Goal: Find specific page/section: Find specific page/section

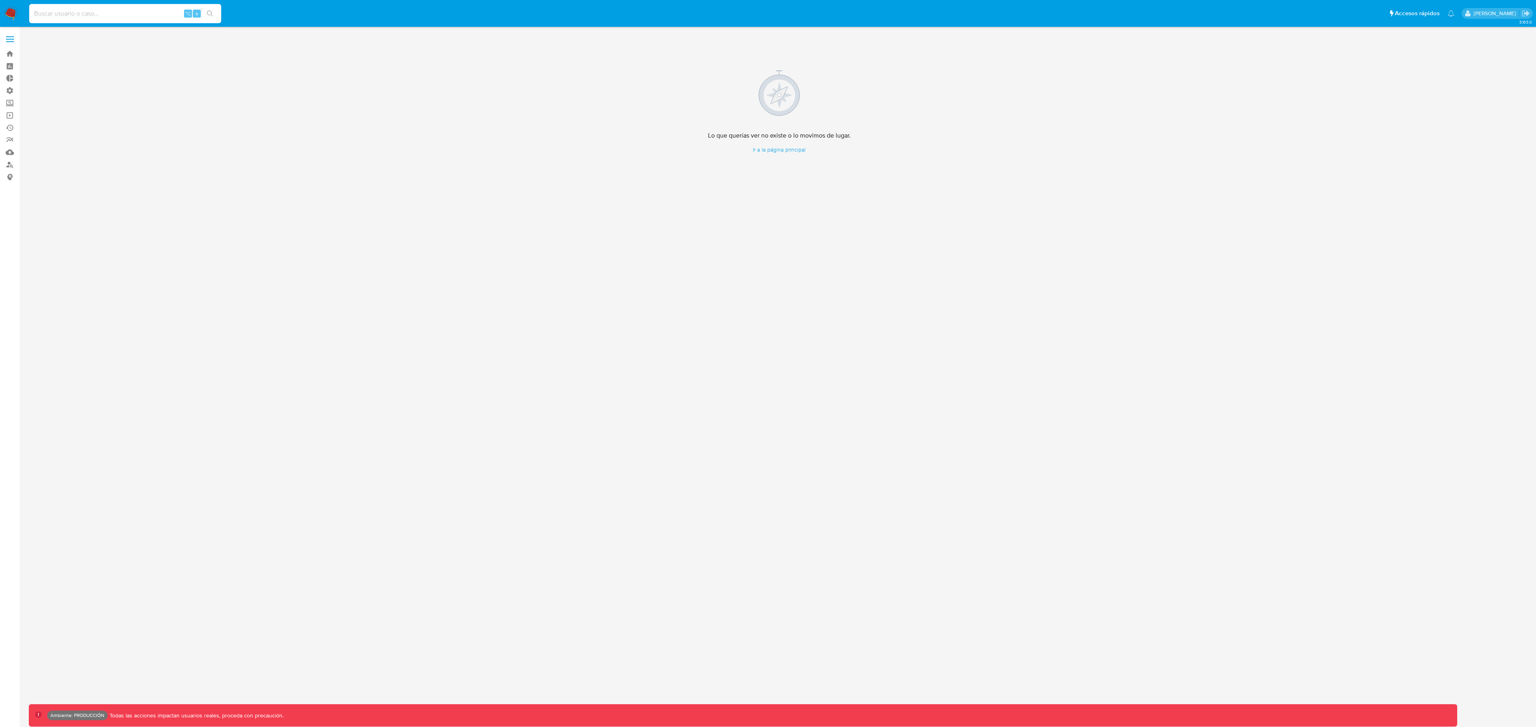
click at [127, 15] on input at bounding box center [125, 13] width 192 height 10
paste input "661935249"
type input "661935249"
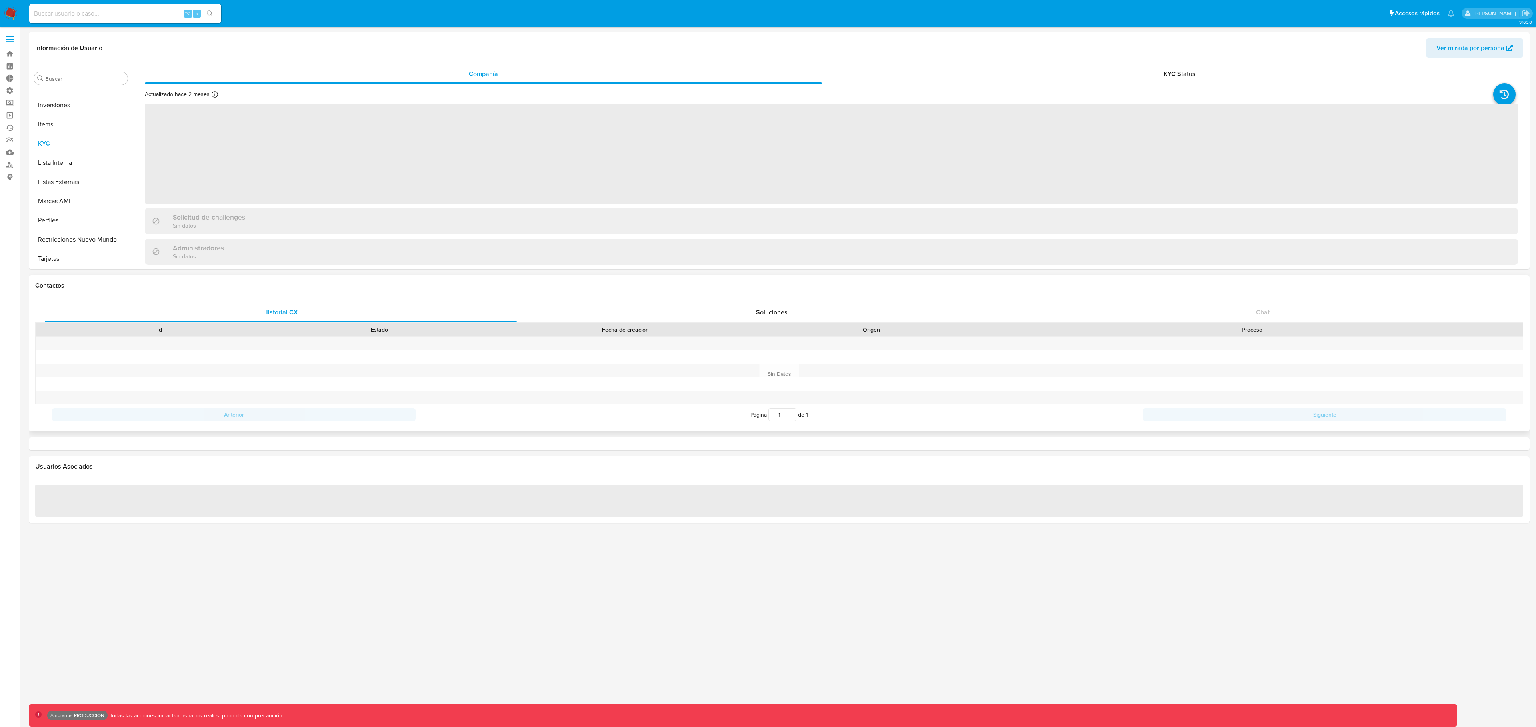
select select "10"
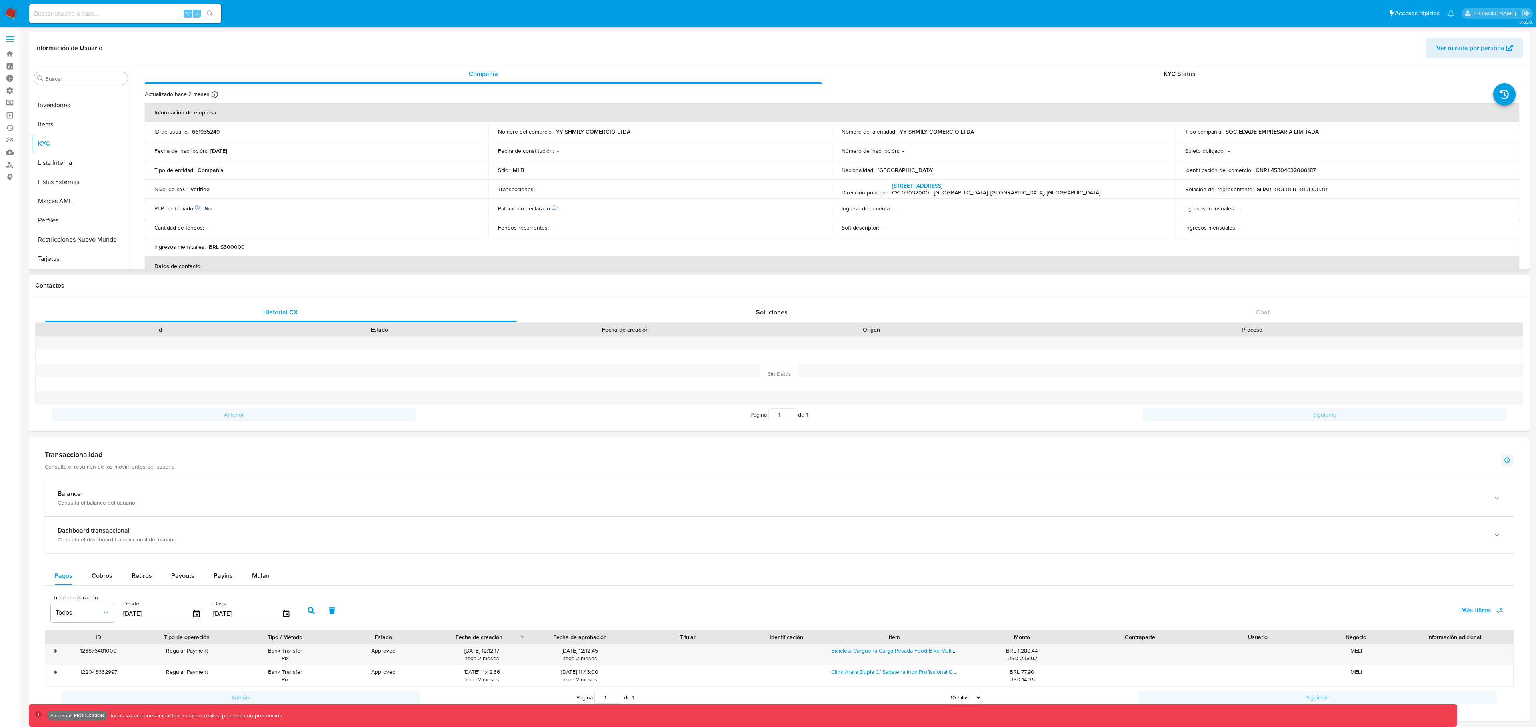
click at [1446, 43] on span "Ver mirada por persona" at bounding box center [1470, 47] width 68 height 19
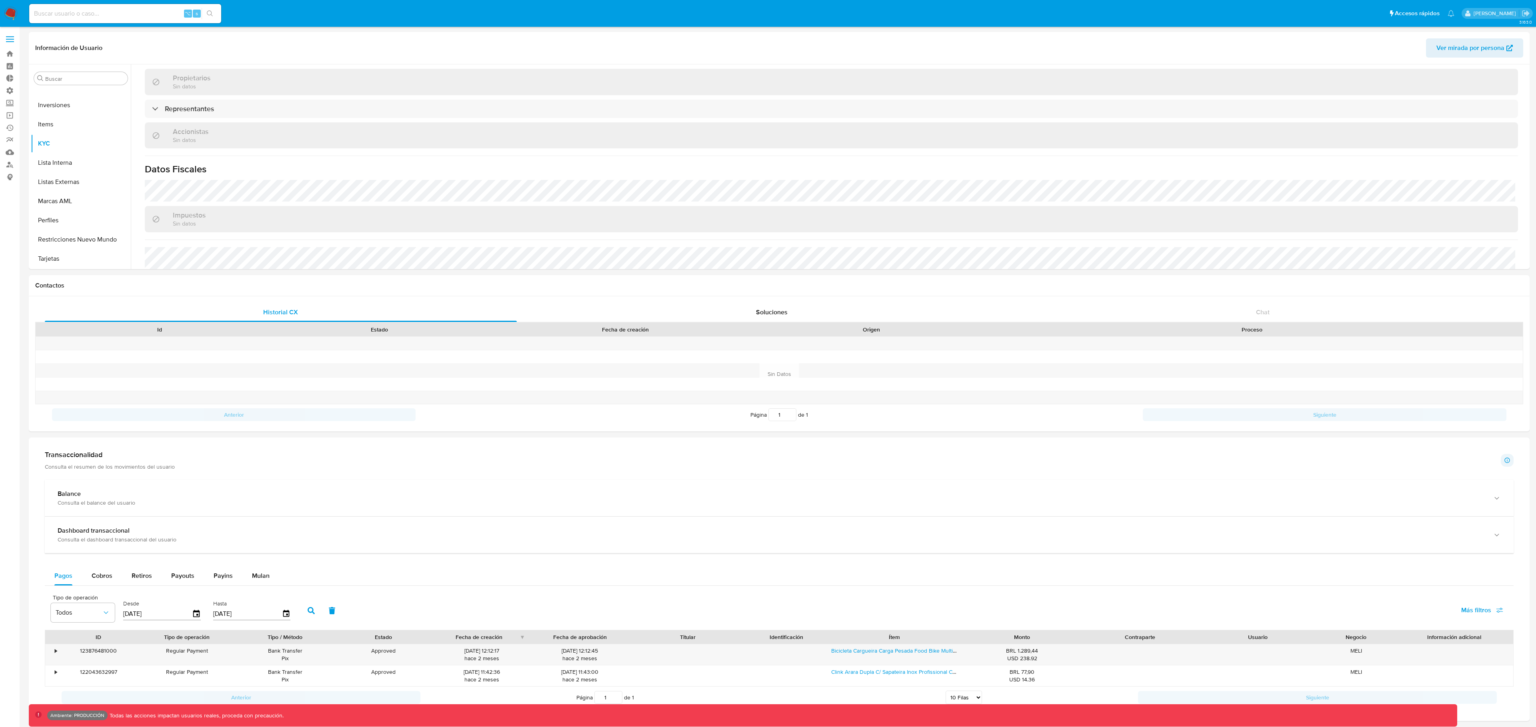
drag, startPoint x: 125, startPoint y: 1, endPoint x: 126, endPoint y: 10, distance: 8.9
click at [125, 1] on nav "Pausado Ver notificaciones ⌥ s Accesos rápidos Presiona las siguientes teclas p…" at bounding box center [768, 13] width 1536 height 27
click at [126, 10] on input at bounding box center [125, 13] width 192 height 10
paste input "114424752"
type input "114424752"
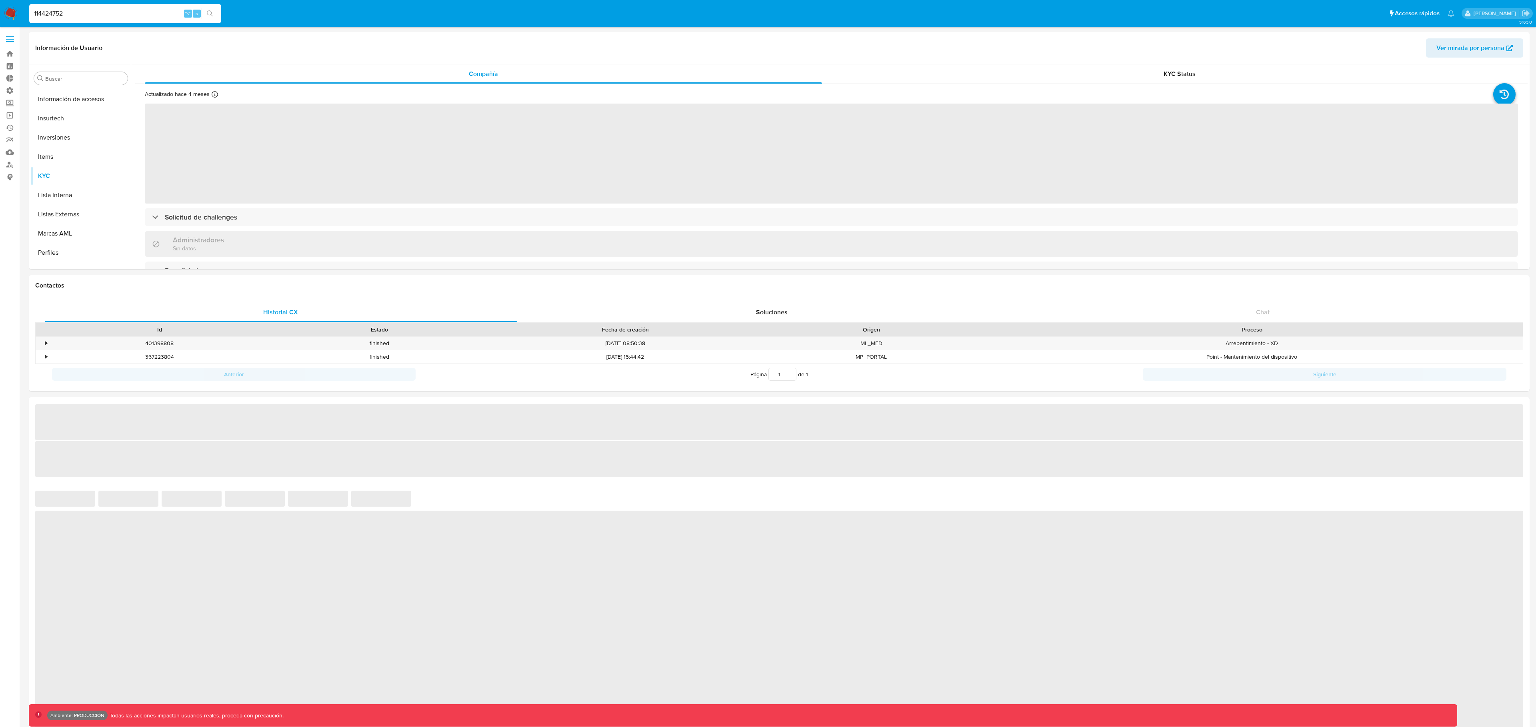
scroll to position [434, 0]
select select "10"
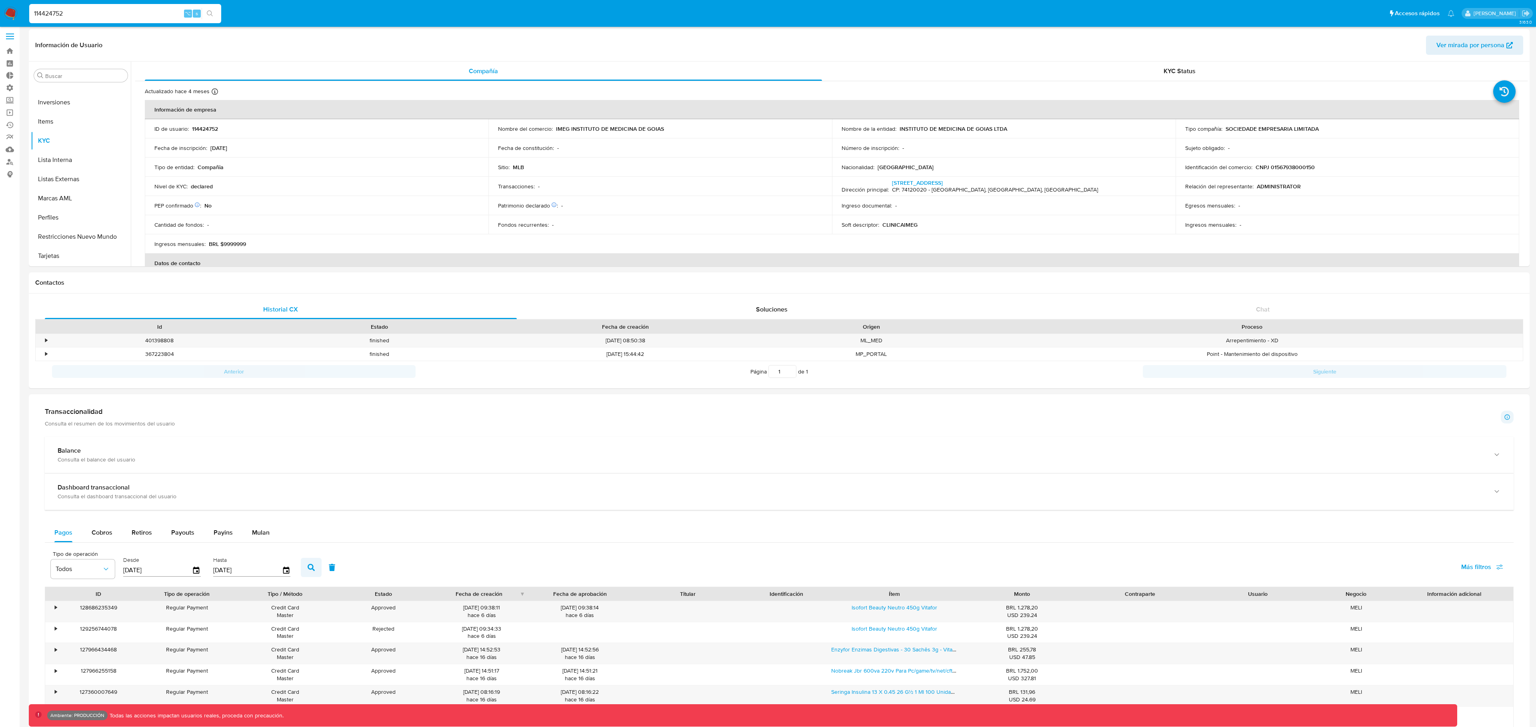
scroll to position [0, 0]
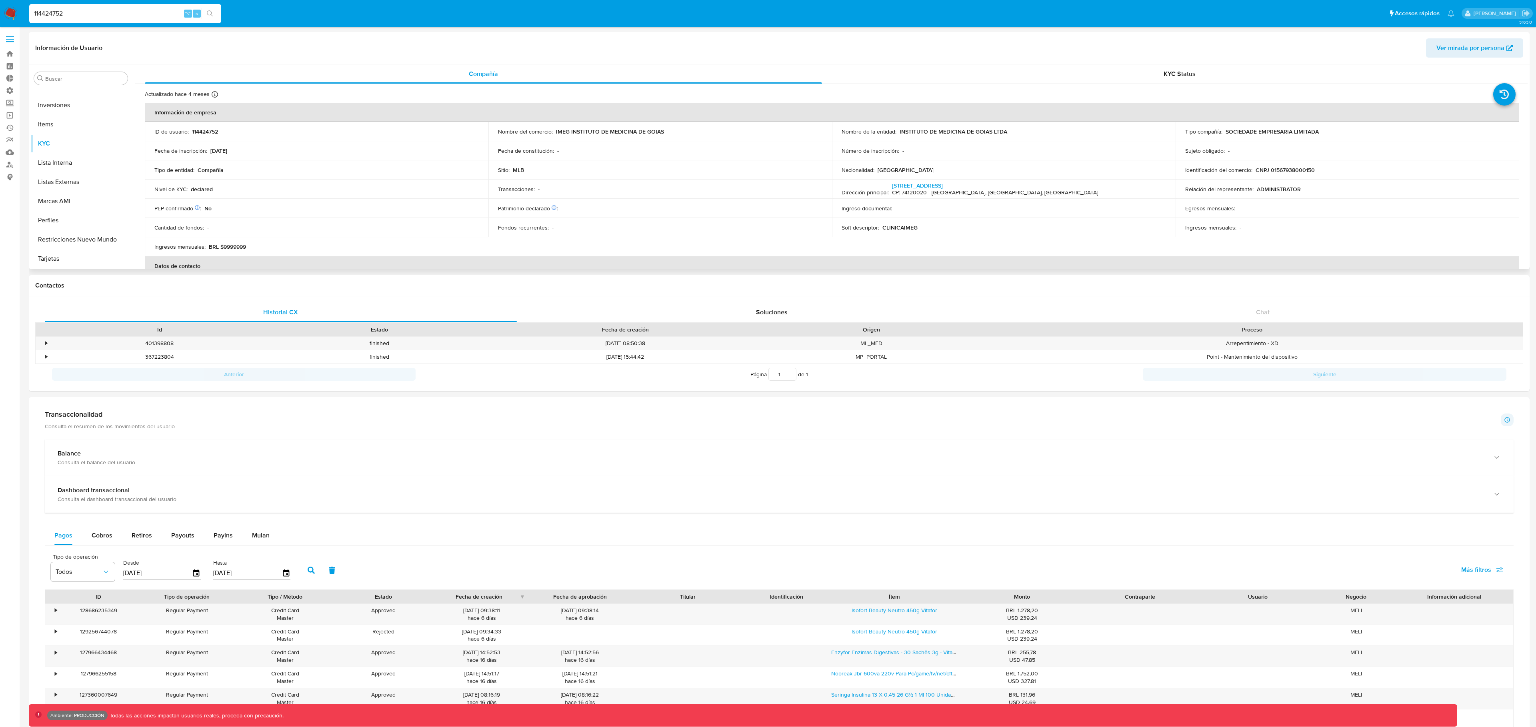
click at [1461, 50] on span "Ver mirada por persona" at bounding box center [1470, 47] width 68 height 19
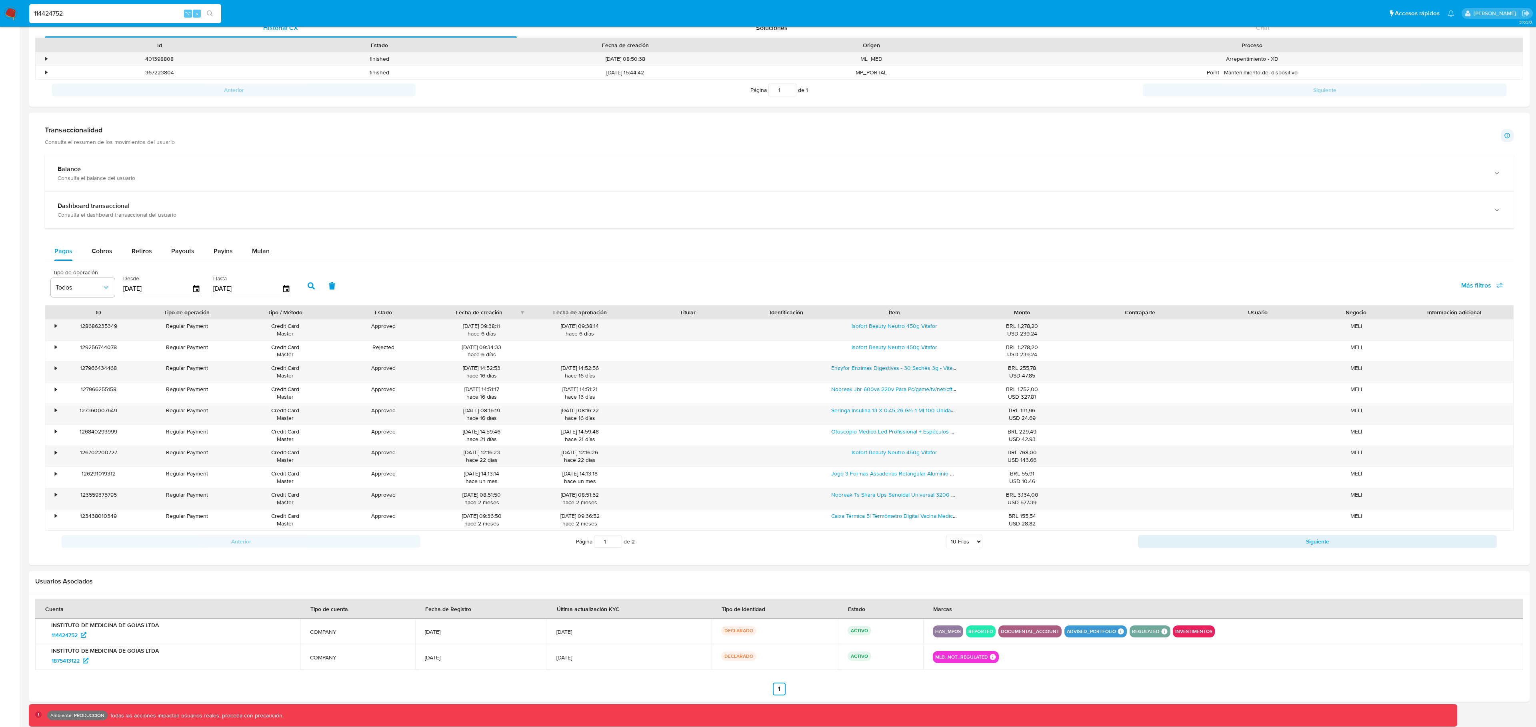
scroll to position [296, 0]
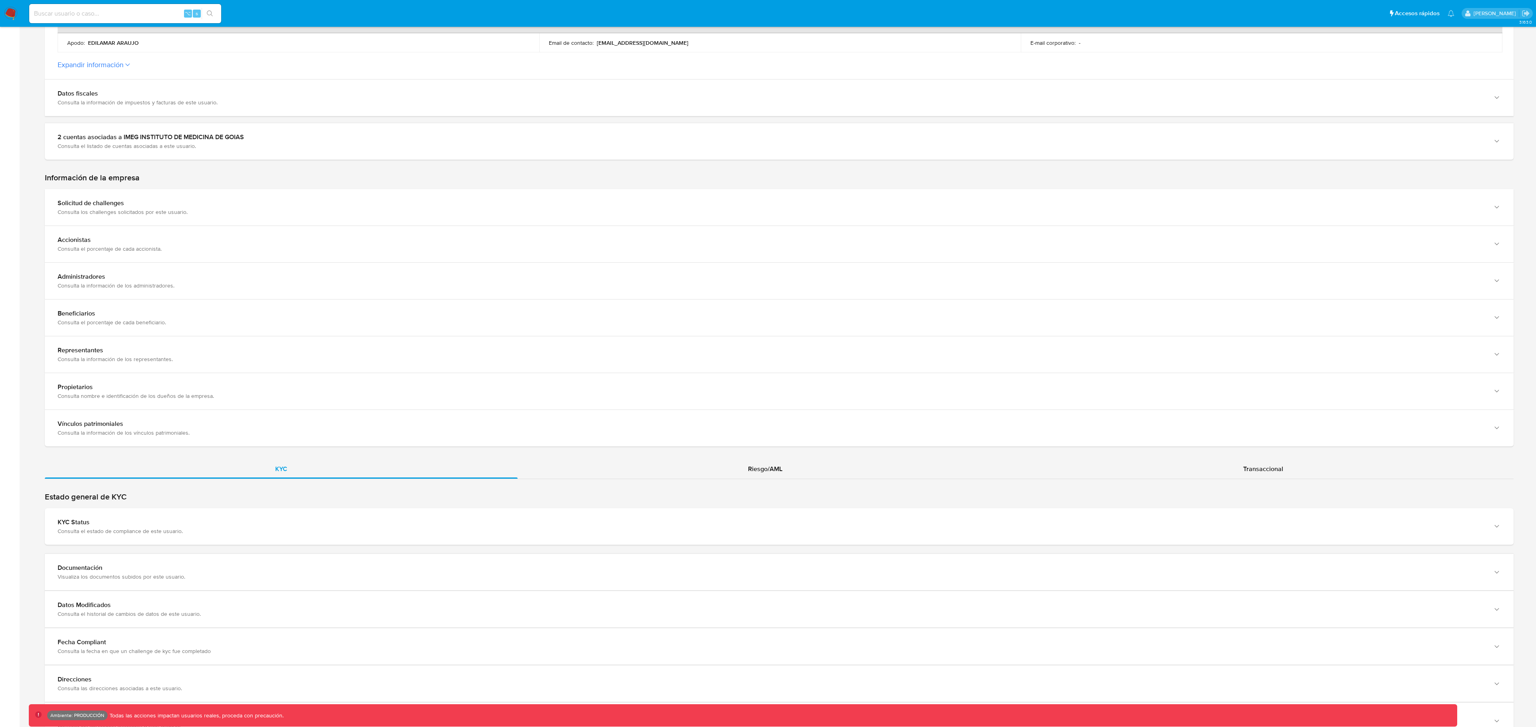
scroll to position [515, 0]
